Goal: Task Accomplishment & Management: Manage account settings

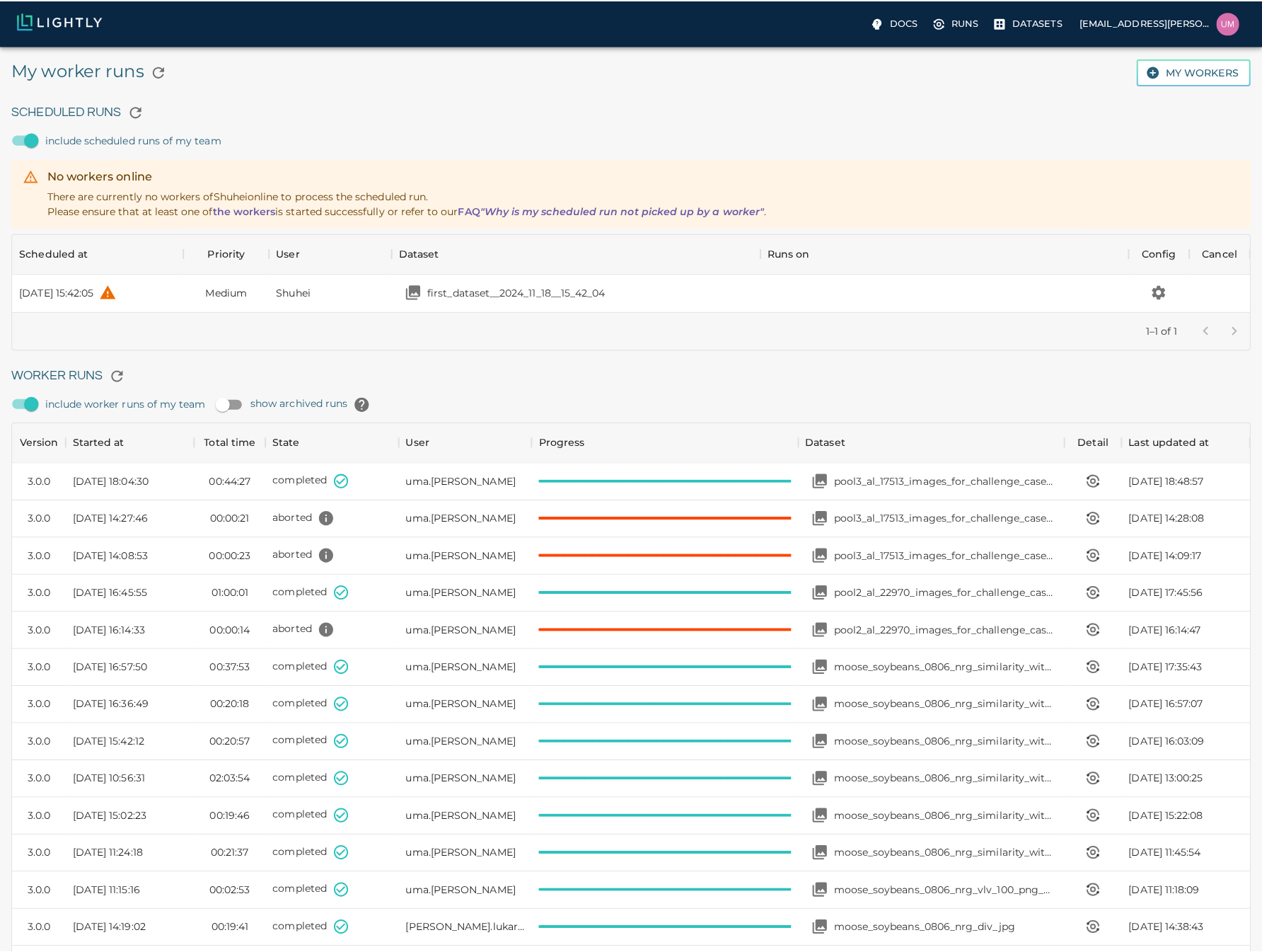
scroll to position [949, 1217]
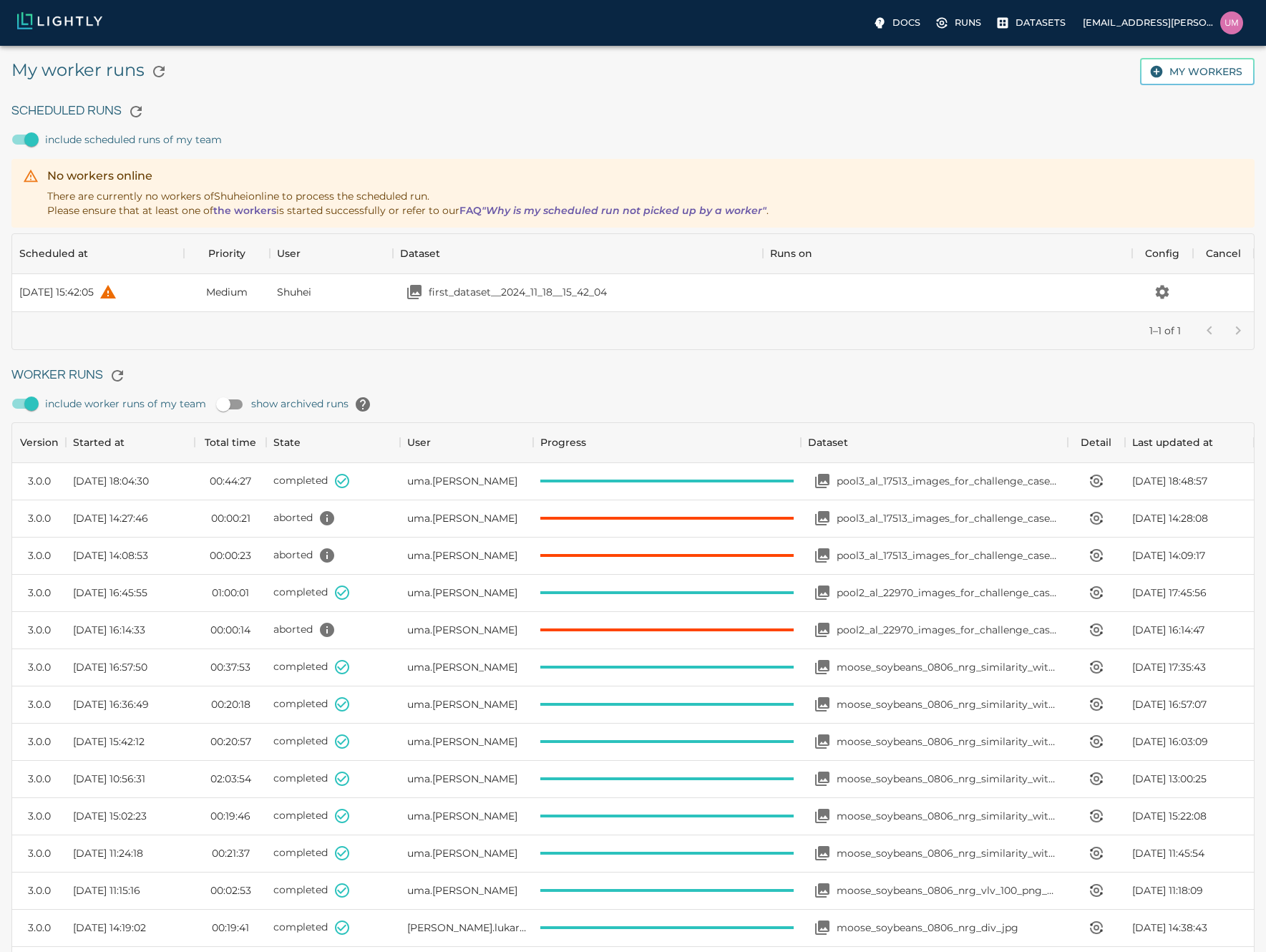
click at [77, 23] on img at bounding box center [60, 21] width 85 height 17
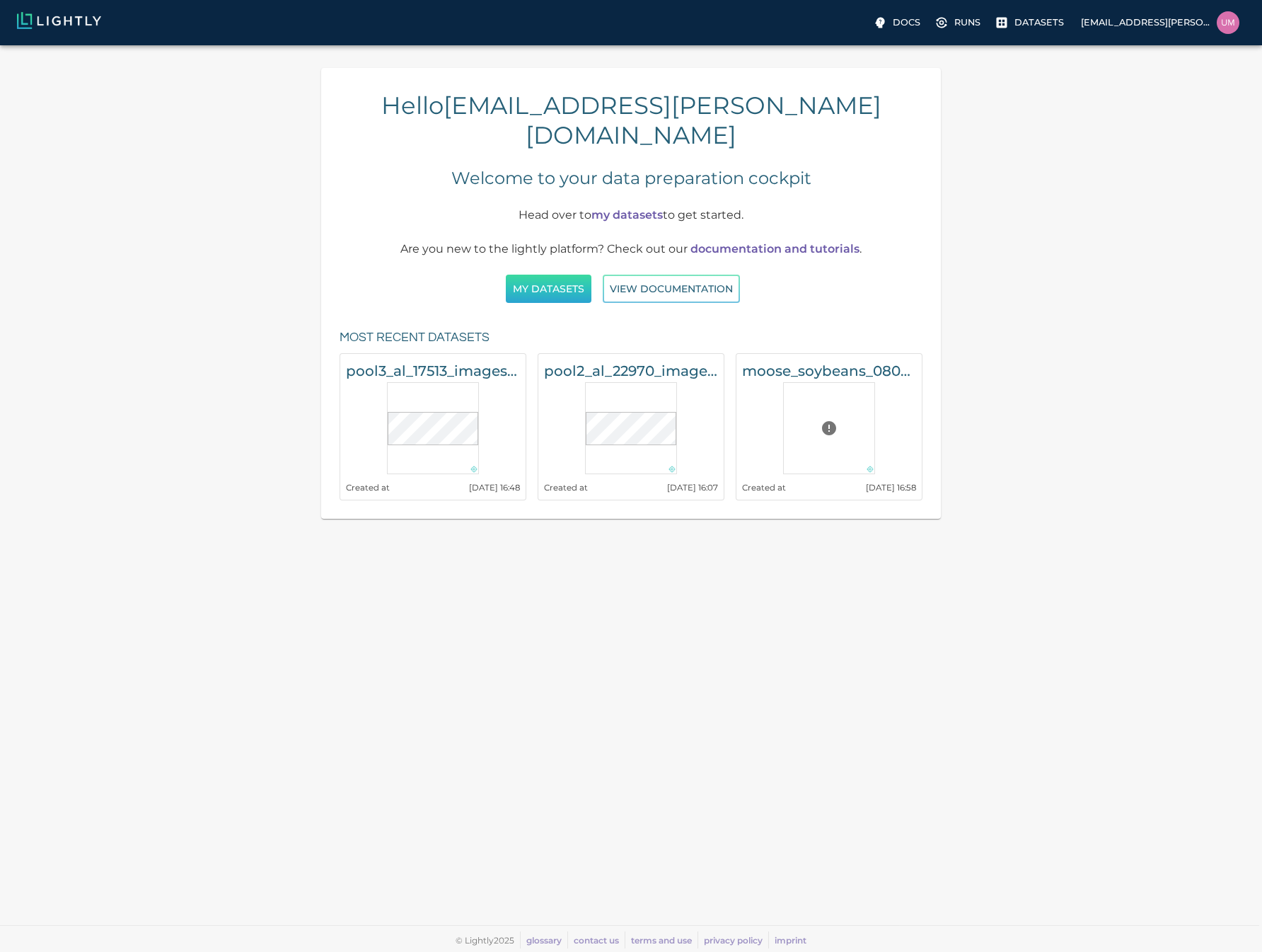
click at [554, 275] on button "My Datasets" at bounding box center [549, 289] width 86 height 29
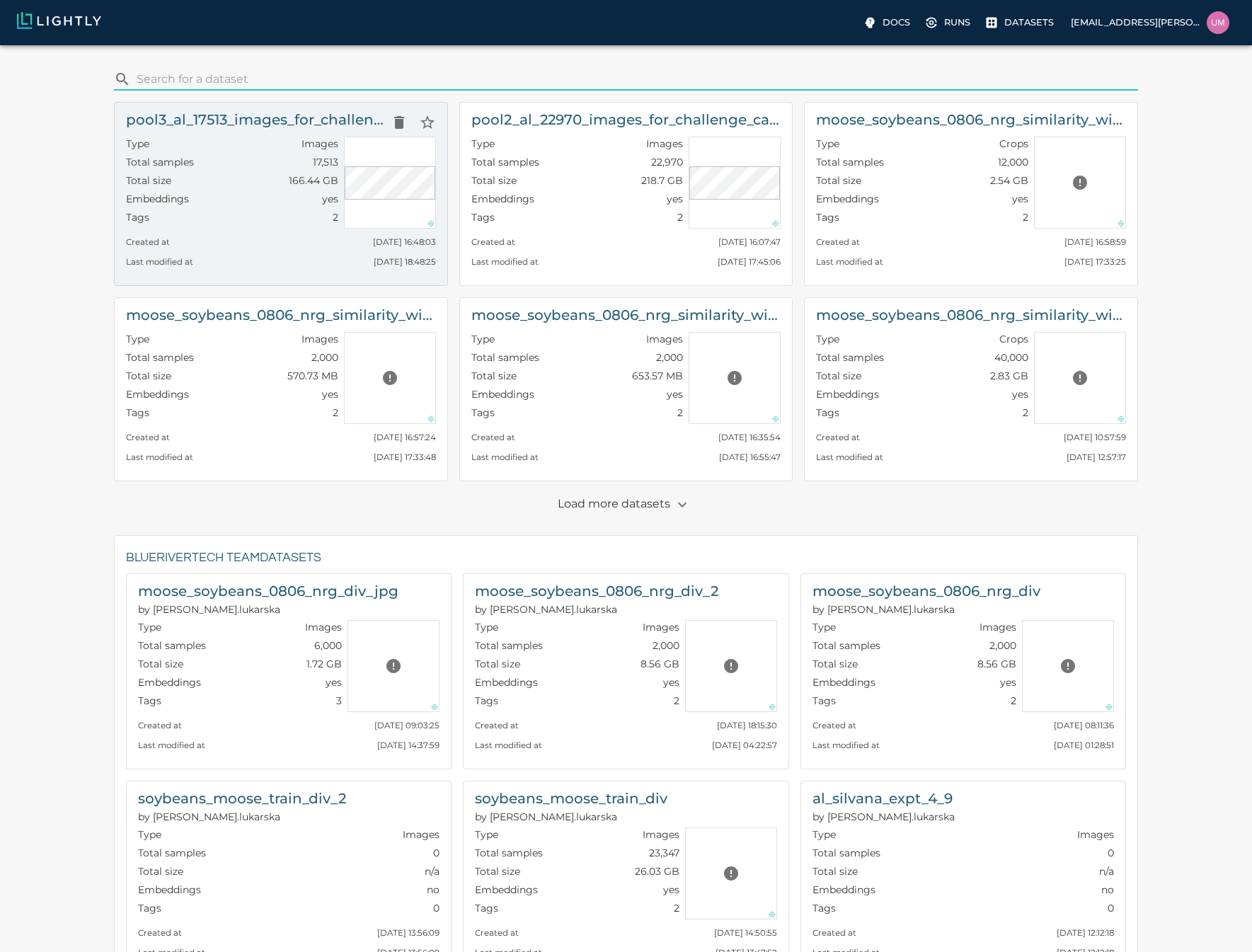
click at [324, 253] on div "Last modified at [DATE] 18:48:25" at bounding box center [281, 258] width 310 height 20
